Goal: Information Seeking & Learning: Learn about a topic

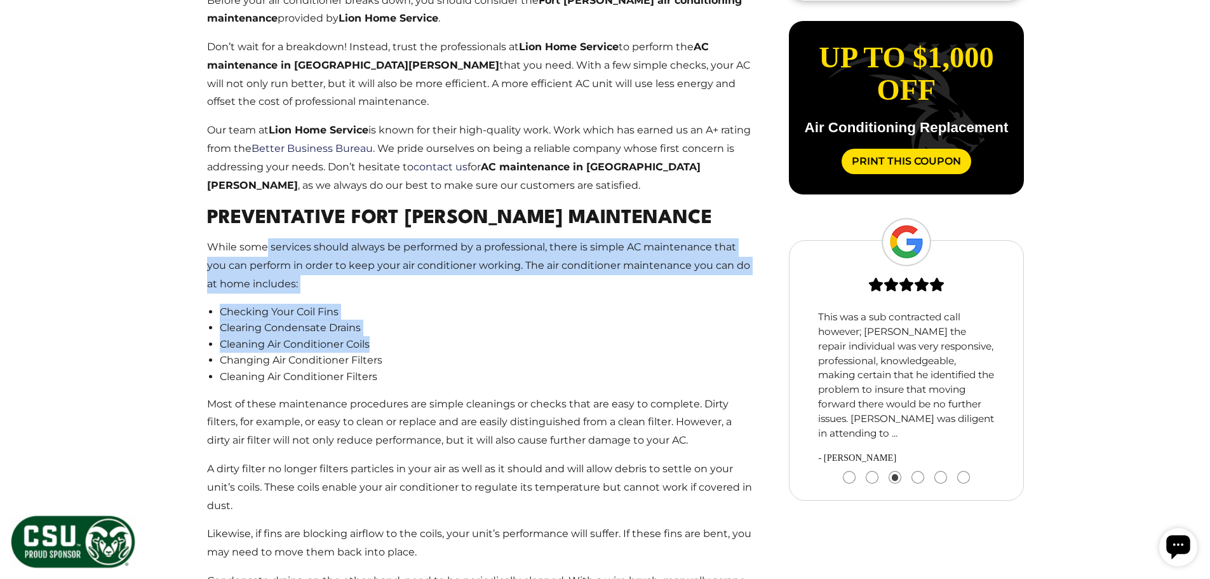
drag, startPoint x: 265, startPoint y: 252, endPoint x: 379, endPoint y: 346, distance: 148.0
click at [379, 346] on main "Your Complete Provider For Fort Collins HVAC Maintenance Fort Collins air condi…" at bounding box center [480, 232] width 586 height 886
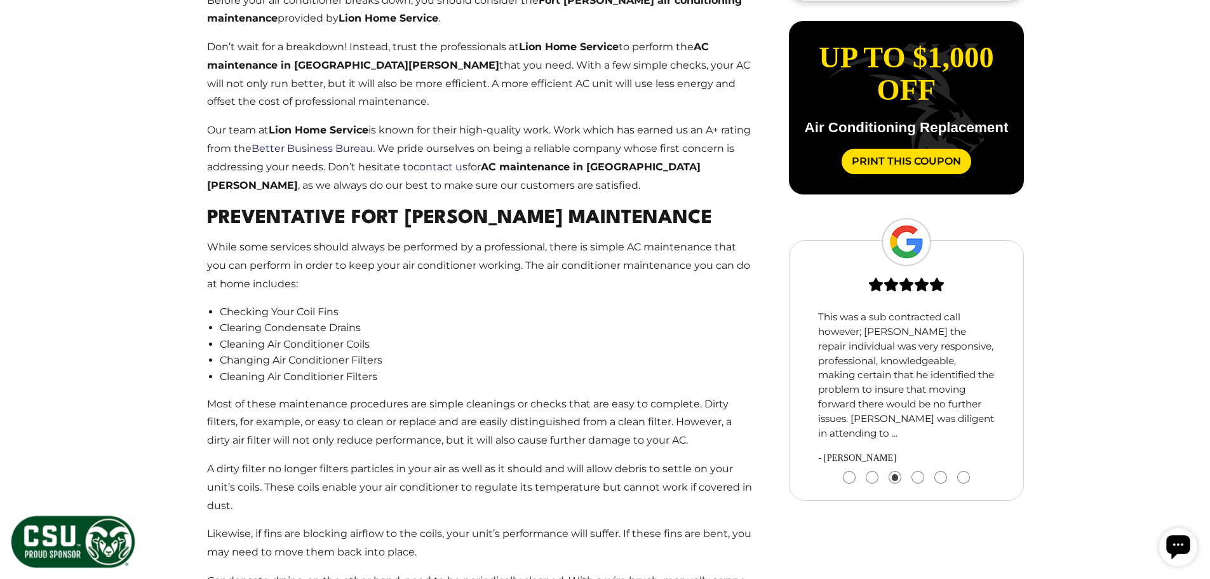
click at [381, 352] on li "Changing Air Conditioner Filters" at bounding box center [486, 360] width 533 height 17
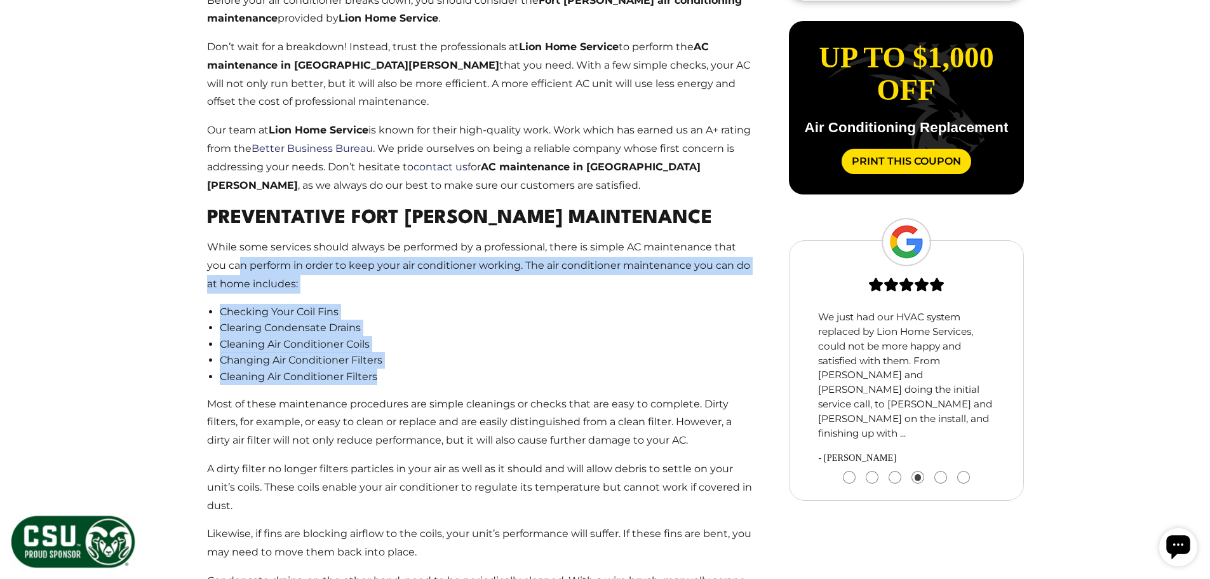
drag, startPoint x: 239, startPoint y: 258, endPoint x: 404, endPoint y: 375, distance: 202.7
click at [404, 375] on main "Your Complete Provider For Fort Collins HVAC Maintenance Fort Collins air condi…" at bounding box center [480, 232] width 586 height 886
click at [404, 375] on li "Cleaning Air Conditioner Filters" at bounding box center [486, 376] width 533 height 17
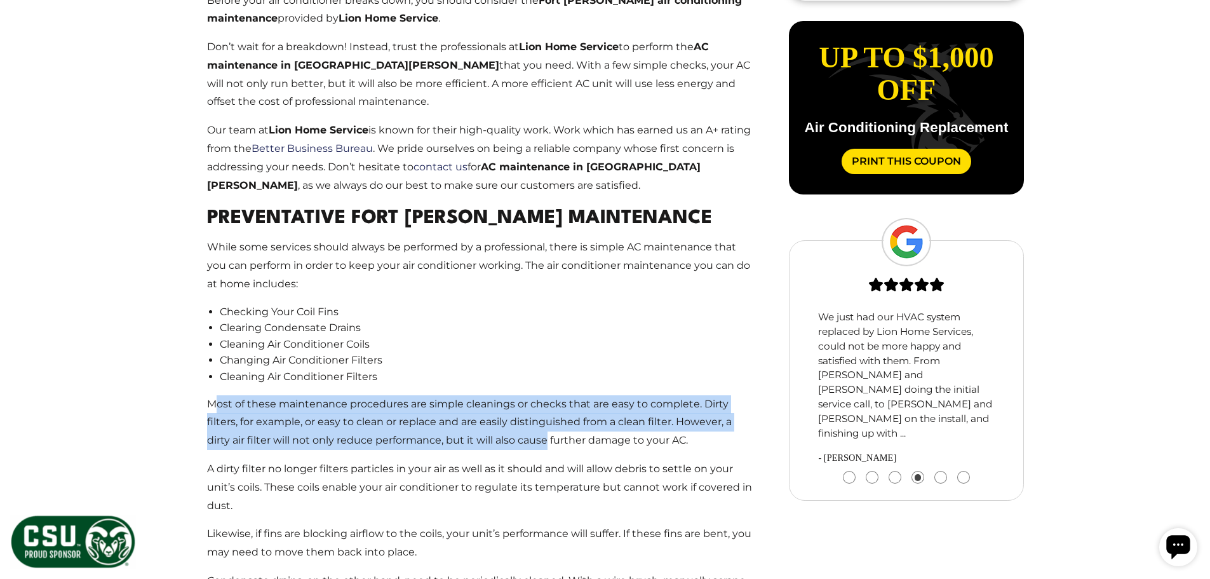
drag, startPoint x: 214, startPoint y: 402, endPoint x: 539, endPoint y: 454, distance: 328.8
click at [541, 454] on main "Your Complete Provider For Fort Collins HVAC Maintenance Fort Collins air condi…" at bounding box center [480, 232] width 586 height 886
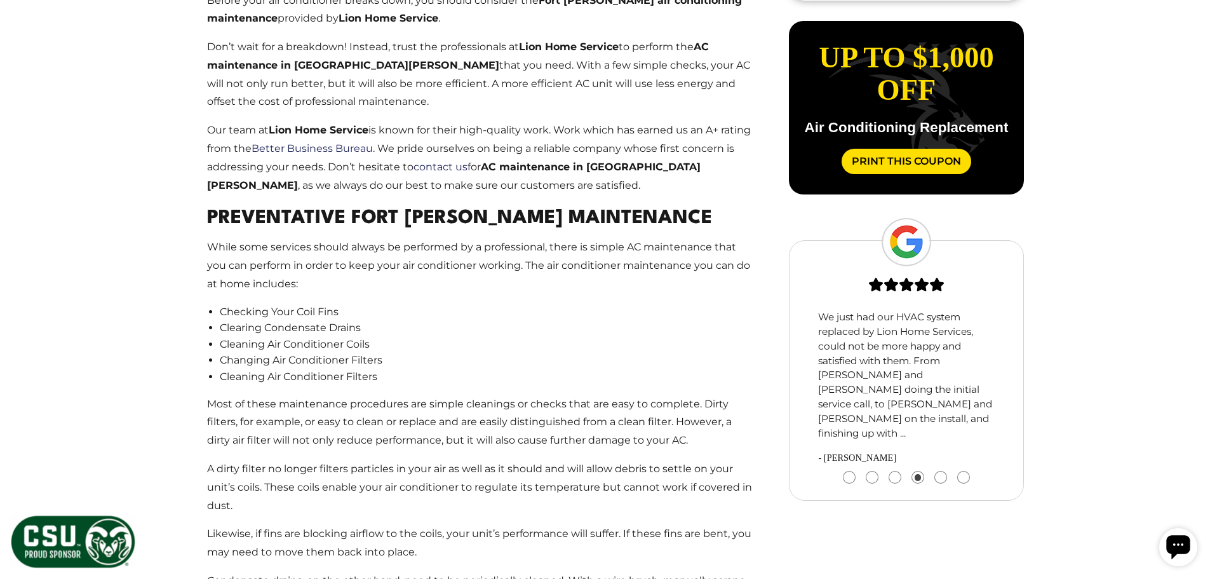
click at [506, 372] on li "Cleaning Air Conditioner Filters" at bounding box center [486, 376] width 533 height 17
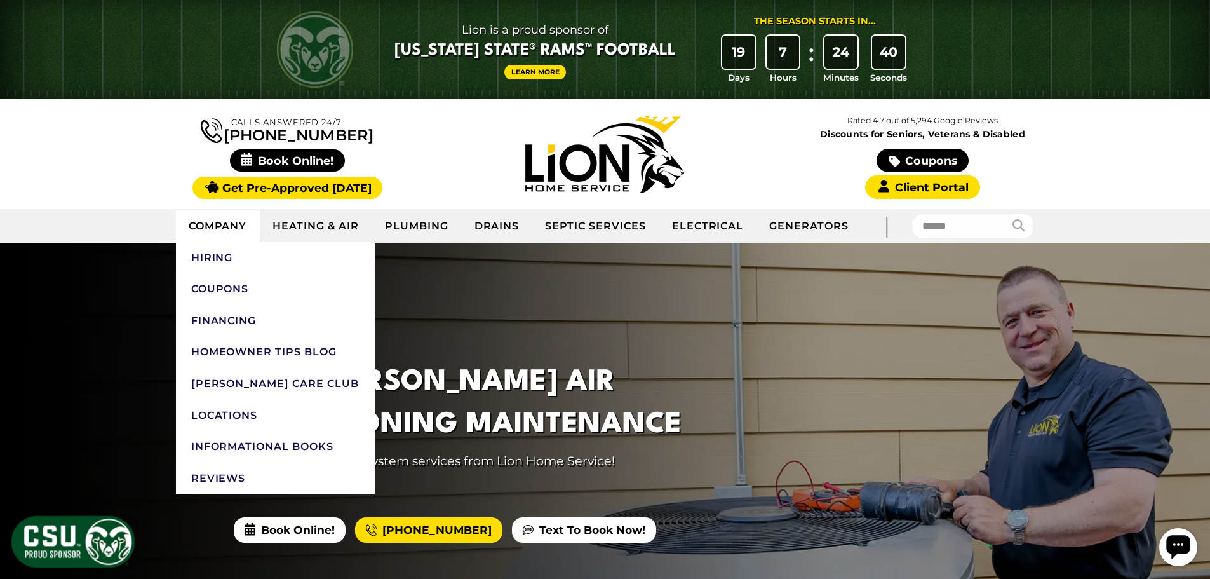
click at [240, 223] on link "Company" at bounding box center [218, 226] width 84 height 32
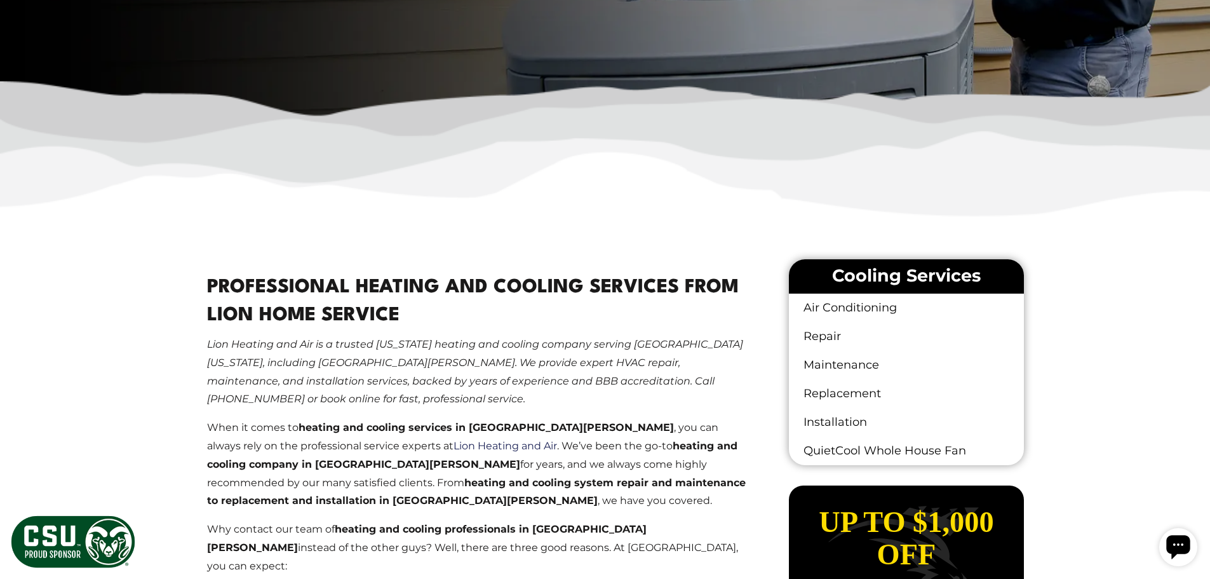
scroll to position [635, 0]
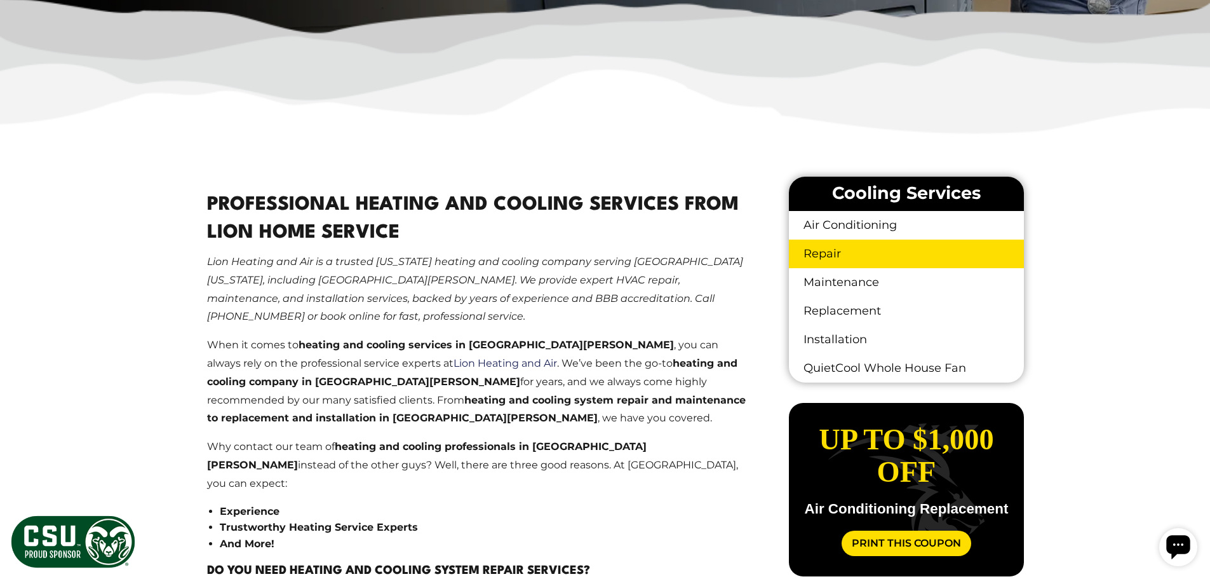
click at [834, 250] on link "Repair" at bounding box center [906, 253] width 234 height 29
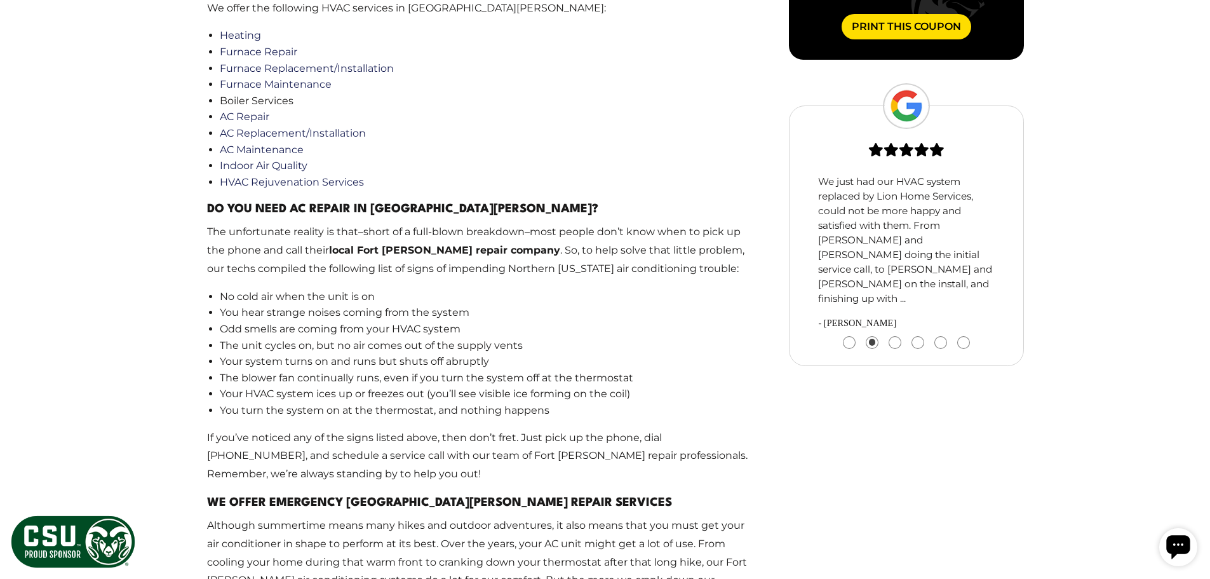
scroll to position [1207, 0]
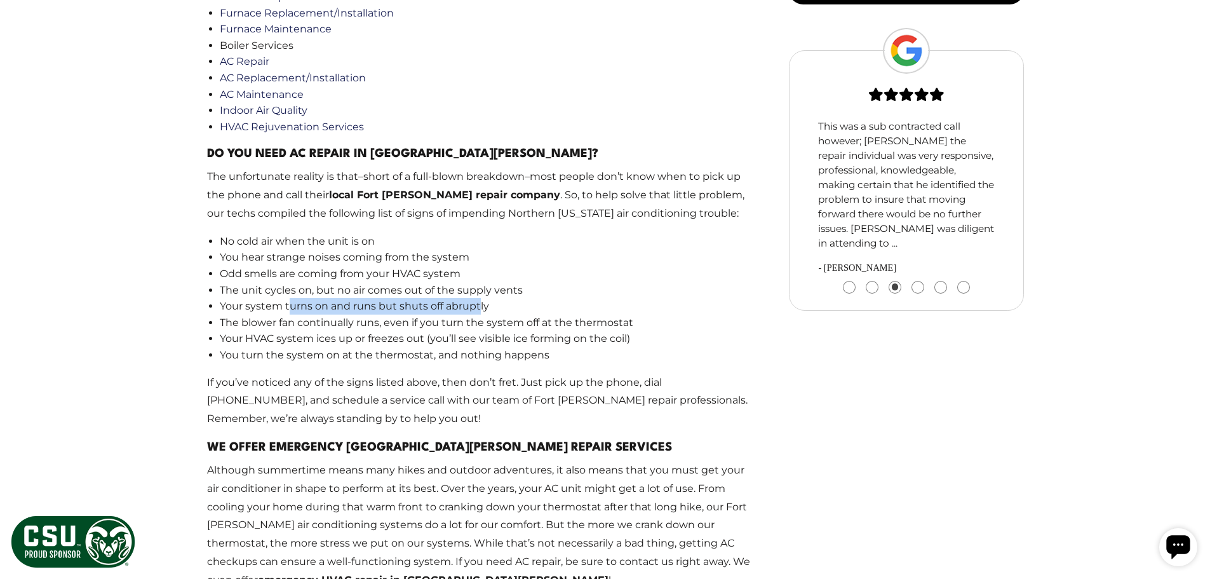
drag, startPoint x: 291, startPoint y: 253, endPoint x: 480, endPoint y: 257, distance: 188.7
click at [480, 298] on li "Your system turns on and runs but shuts off abruptly" at bounding box center [486, 306] width 533 height 17
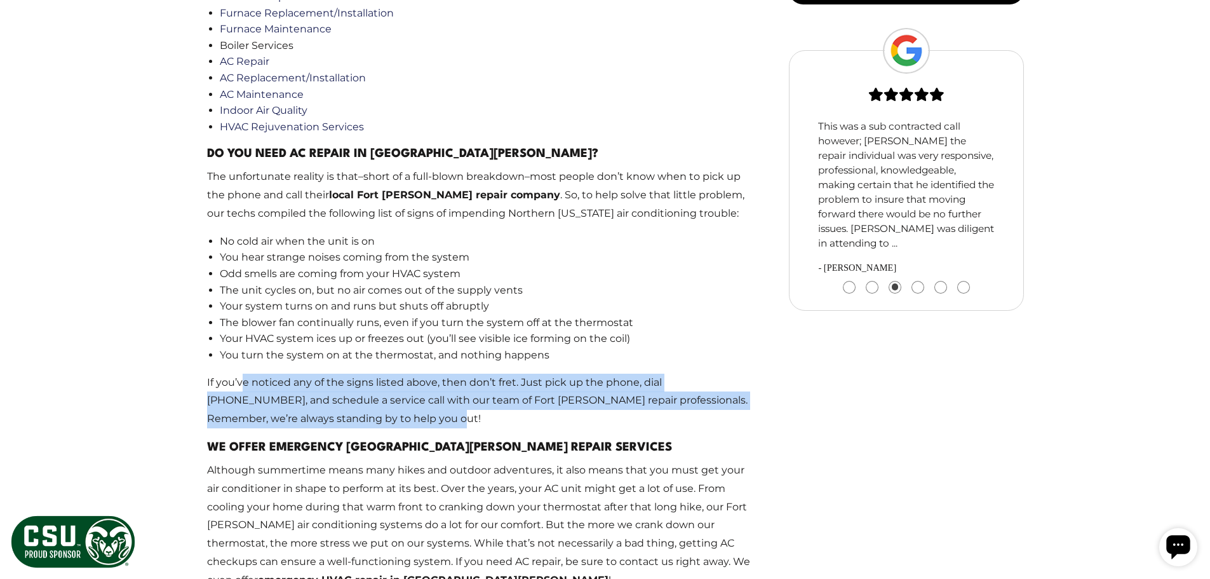
drag, startPoint x: 244, startPoint y: 327, endPoint x: 527, endPoint y: 377, distance: 287.2
click at [527, 377] on p "If you’ve noticed any of the signs listed above, then don’t fret. Just pick up …" at bounding box center [480, 401] width 546 height 55
click at [545, 377] on p "If you’ve noticed any of the signs listed above, then don’t fret. Just pick up …" at bounding box center [480, 401] width 546 height 55
drag, startPoint x: 514, startPoint y: 374, endPoint x: 201, endPoint y: 339, distance: 315.1
click at [201, 339] on main "Why Choose Lion Home Service For AC Repair In Fort Collins? For fast, reliable …" at bounding box center [480, 375] width 586 height 1553
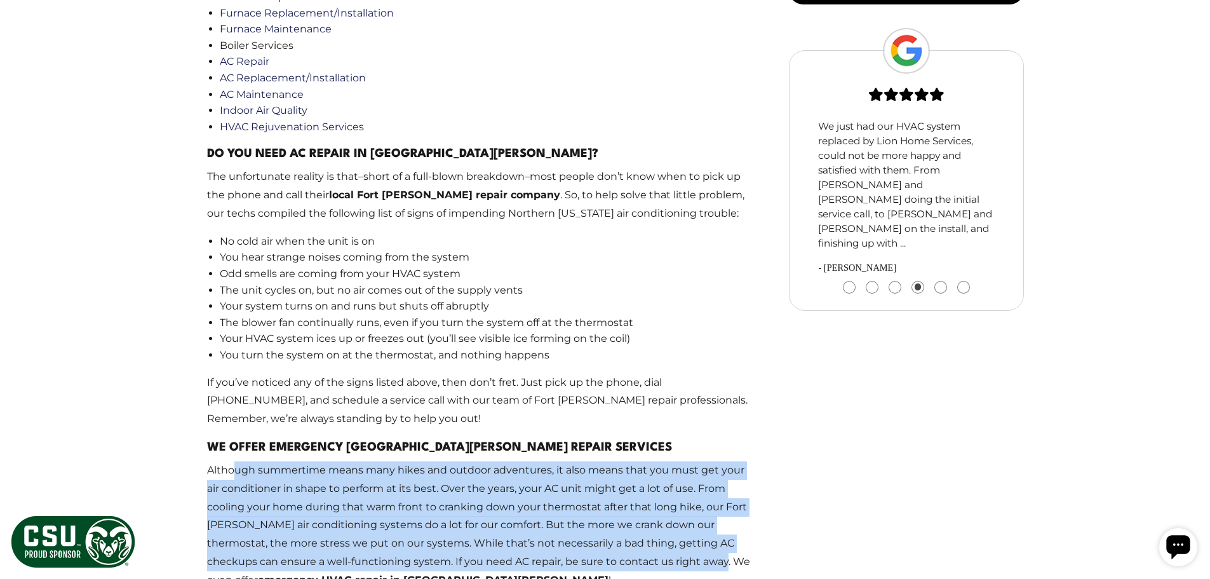
drag, startPoint x: 232, startPoint y: 418, endPoint x: 685, endPoint y: 516, distance: 463.5
click at [685, 516] on p "Although summertime means many hikes and outdoor adventures, it also means that…" at bounding box center [480, 525] width 546 height 128
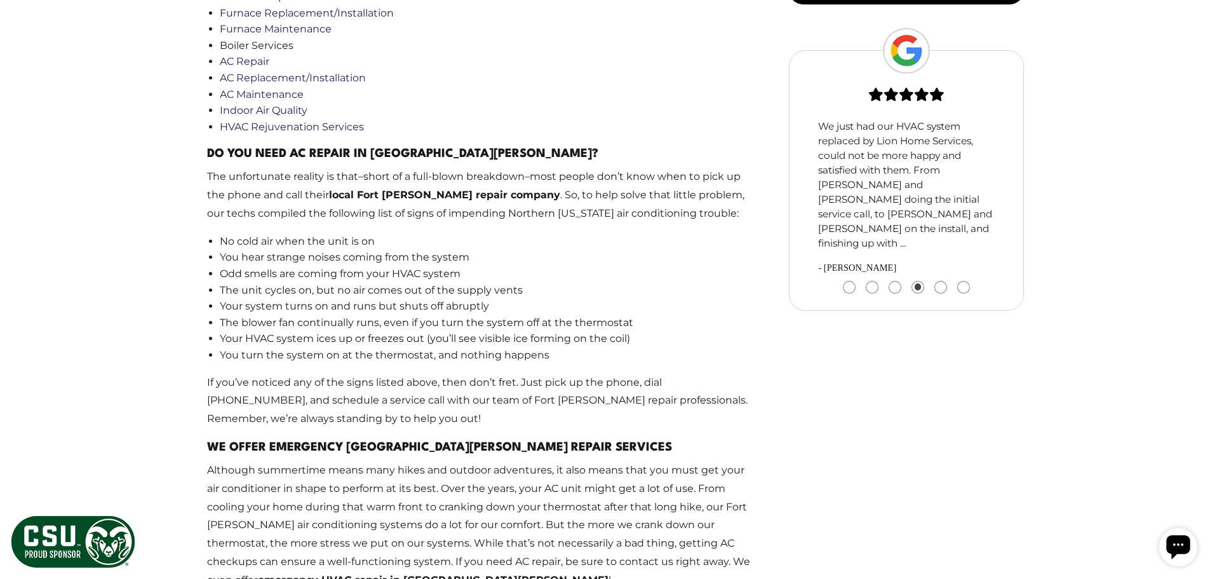
click at [679, 528] on p "Although summertime means many hikes and outdoor adventures, it also means that…" at bounding box center [480, 525] width 546 height 128
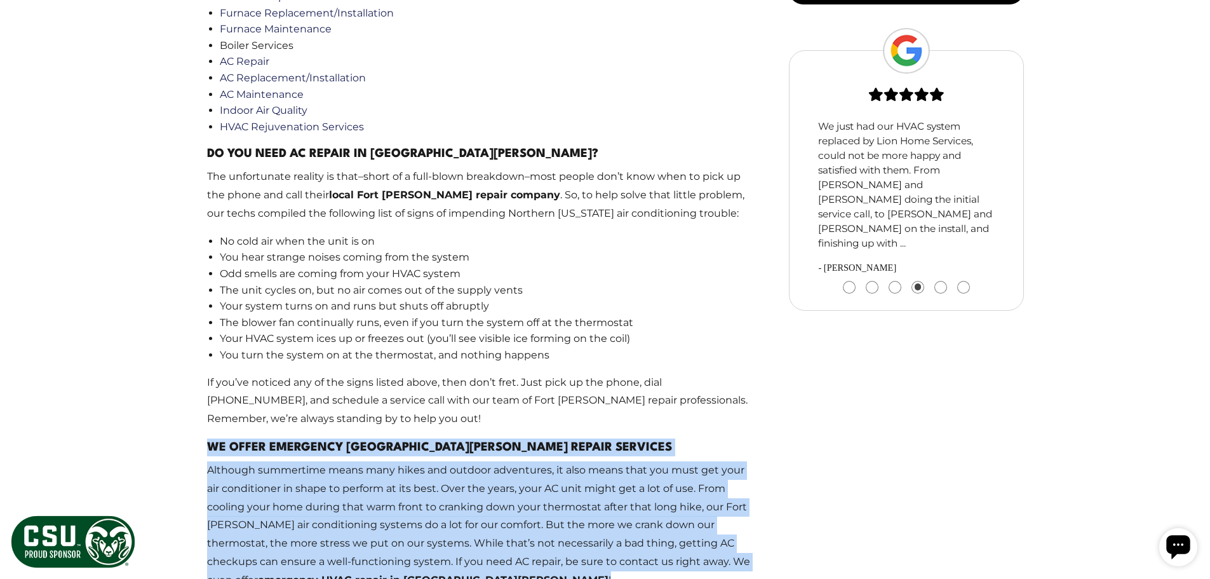
drag, startPoint x: 527, startPoint y: 530, endPoint x: 192, endPoint y: 407, distance: 356.8
click at [192, 407] on main "Why Choose Lion Home Service For AC Repair In Fort Collins? For fast, reliable …" at bounding box center [480, 375] width 586 height 1553
click at [177, 444] on div "Why Choose Lion Home Service For AC Repair In Fort Collins? For fast, reliable …" at bounding box center [606, 376] width 858 height 1574
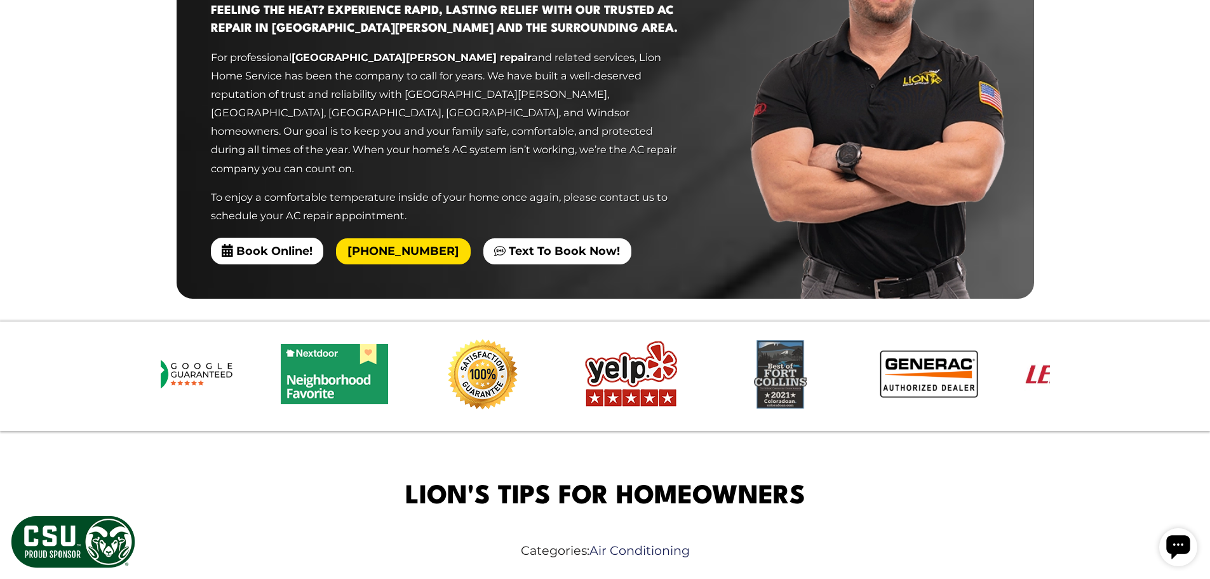
scroll to position [0, 0]
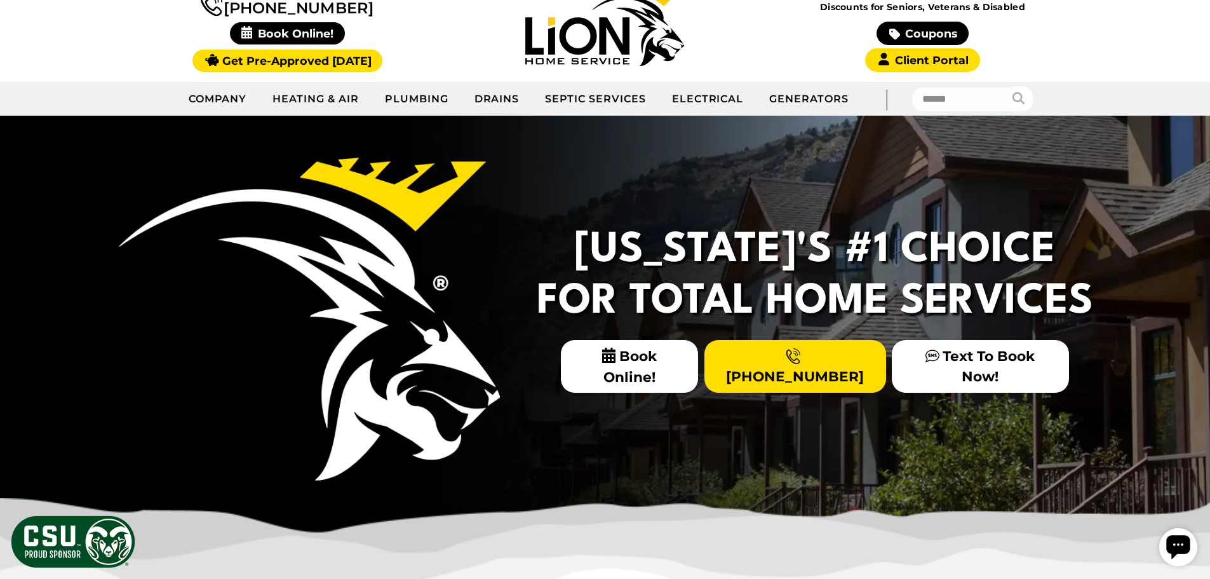
scroll to position [64, 0]
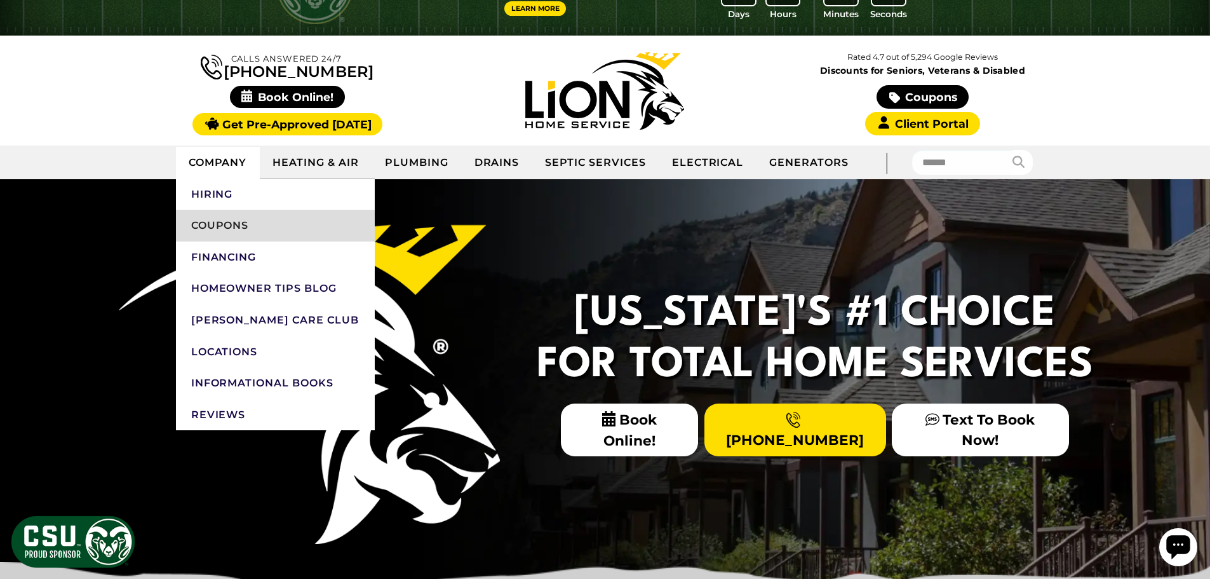
click at [236, 228] on link "Coupons" at bounding box center [275, 226] width 199 height 32
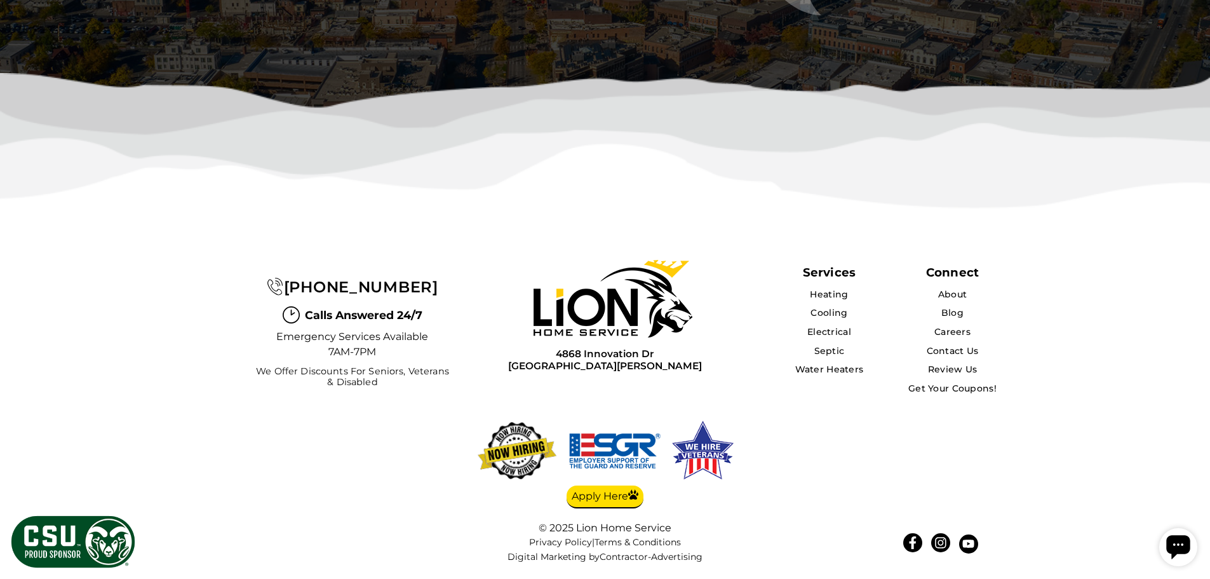
scroll to position [3665, 0]
